Goal: Navigation & Orientation: Find specific page/section

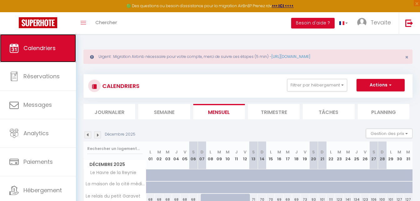
click at [40, 46] on span "Calendriers" at bounding box center [39, 48] width 32 height 8
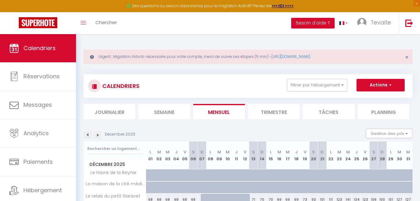
click at [90, 134] on img at bounding box center [87, 134] width 7 height 7
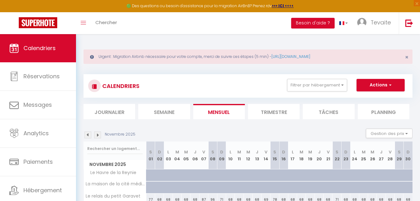
click at [90, 134] on img at bounding box center [87, 134] width 7 height 7
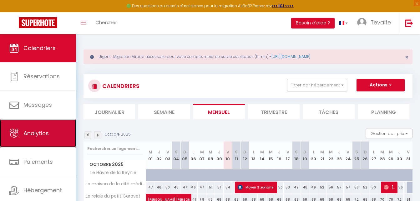
click at [41, 136] on span "Analytics" at bounding box center [35, 133] width 25 height 8
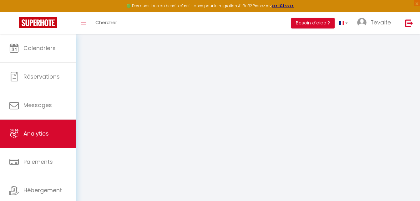
select select "2025"
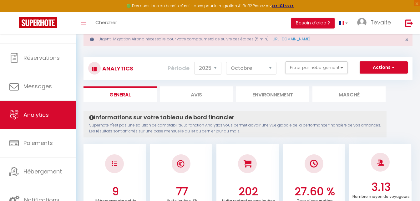
scroll to position [17, 0]
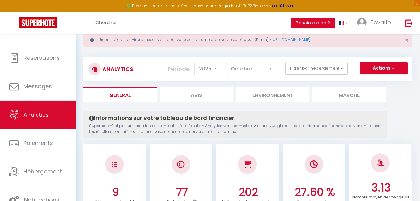
click at [256, 69] on select "[PERSON_NAME] Mars [PERSON_NAME] Juin Juillet Août Septembre Octobre Novembre D…" at bounding box center [251, 69] width 50 height 13
click at [227, 63] on select "[PERSON_NAME] Mars [PERSON_NAME] Juin Juillet Août Septembre Octobre Novembre D…" at bounding box center [251, 69] width 50 height 13
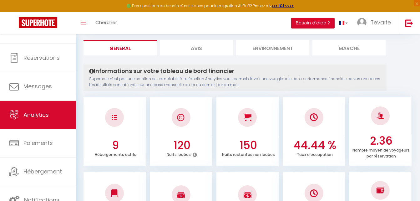
scroll to position [32, 0]
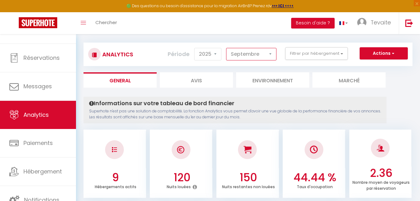
click at [247, 59] on select "[PERSON_NAME] Mars [PERSON_NAME] Juin Juillet Août Septembre Octobre Novembre D…" at bounding box center [251, 54] width 50 height 13
select select "10"
click at [227, 48] on select "[PERSON_NAME] Mars [PERSON_NAME] Juin Juillet Août Septembre Octobre Novembre D…" at bounding box center [251, 54] width 50 height 13
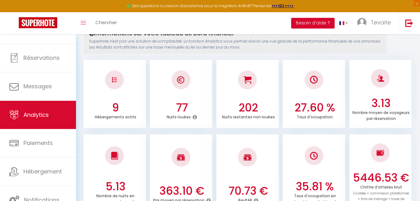
scroll to position [101, 0]
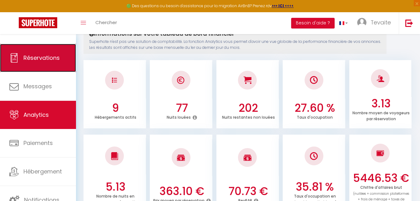
click at [38, 61] on span "Réservations" at bounding box center [41, 58] width 36 height 8
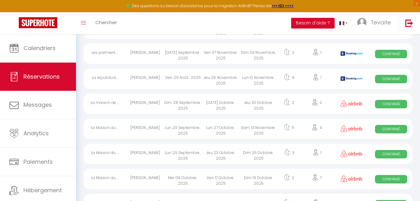
scroll to position [436, 0]
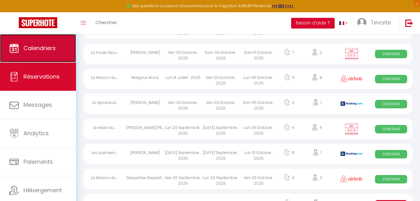
click at [38, 54] on link "Calendriers" at bounding box center [38, 48] width 76 height 28
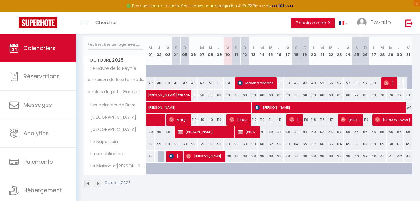
scroll to position [104, 0]
